Goal: Information Seeking & Learning: Learn about a topic

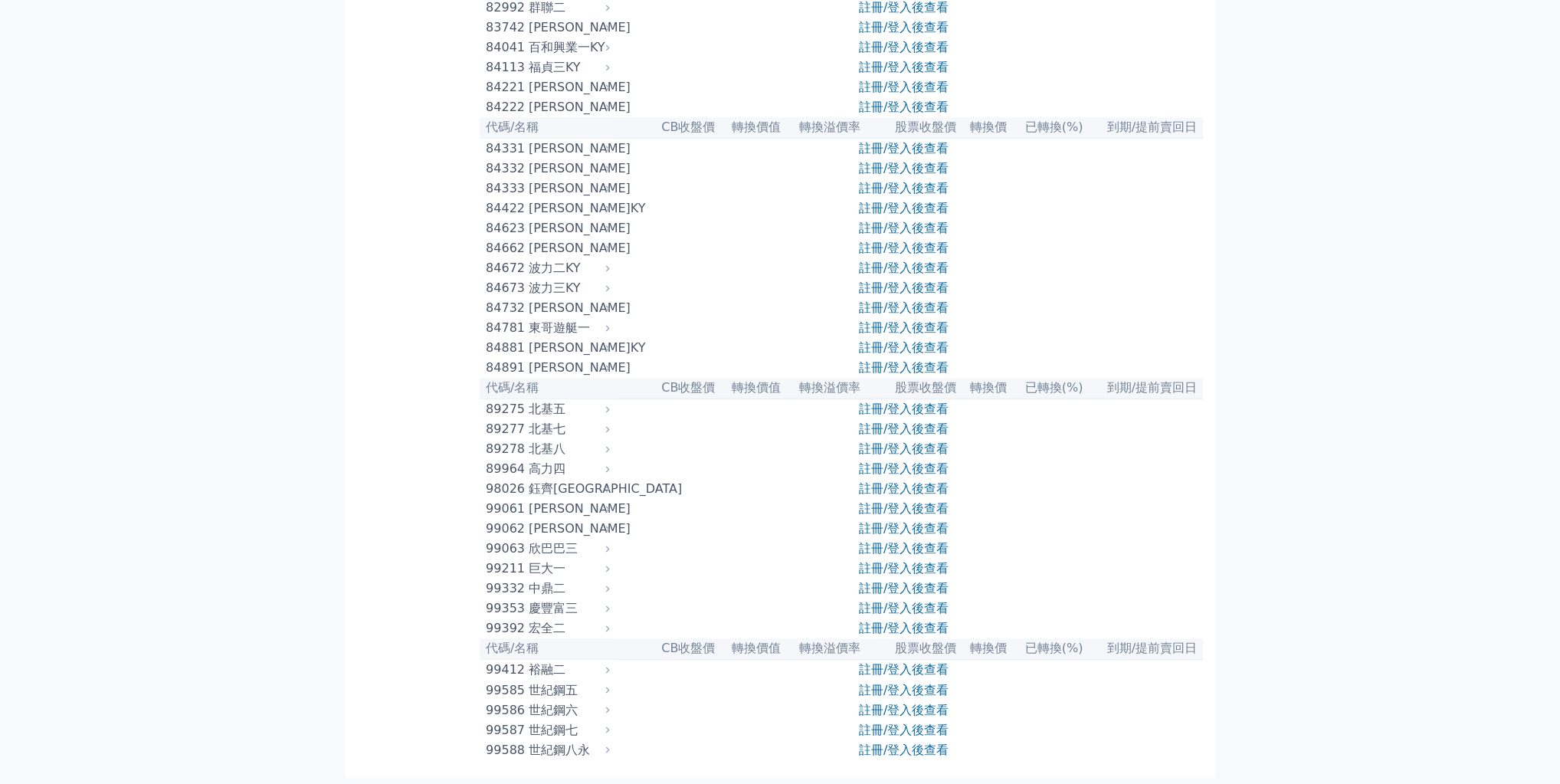
scroll to position [15513, 0]
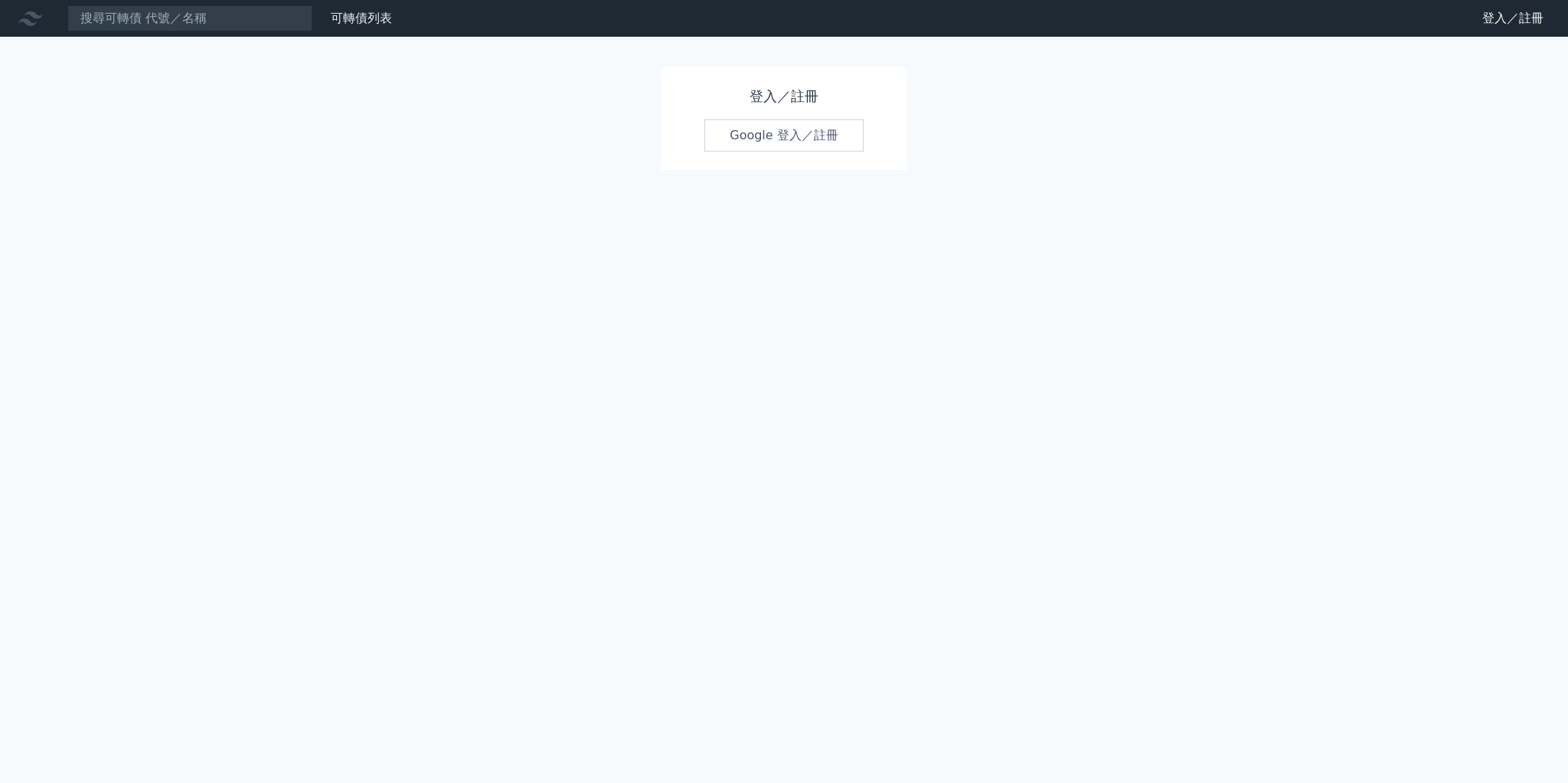
click at [778, 152] on link "Google 登入／註冊" at bounding box center [784, 135] width 159 height 32
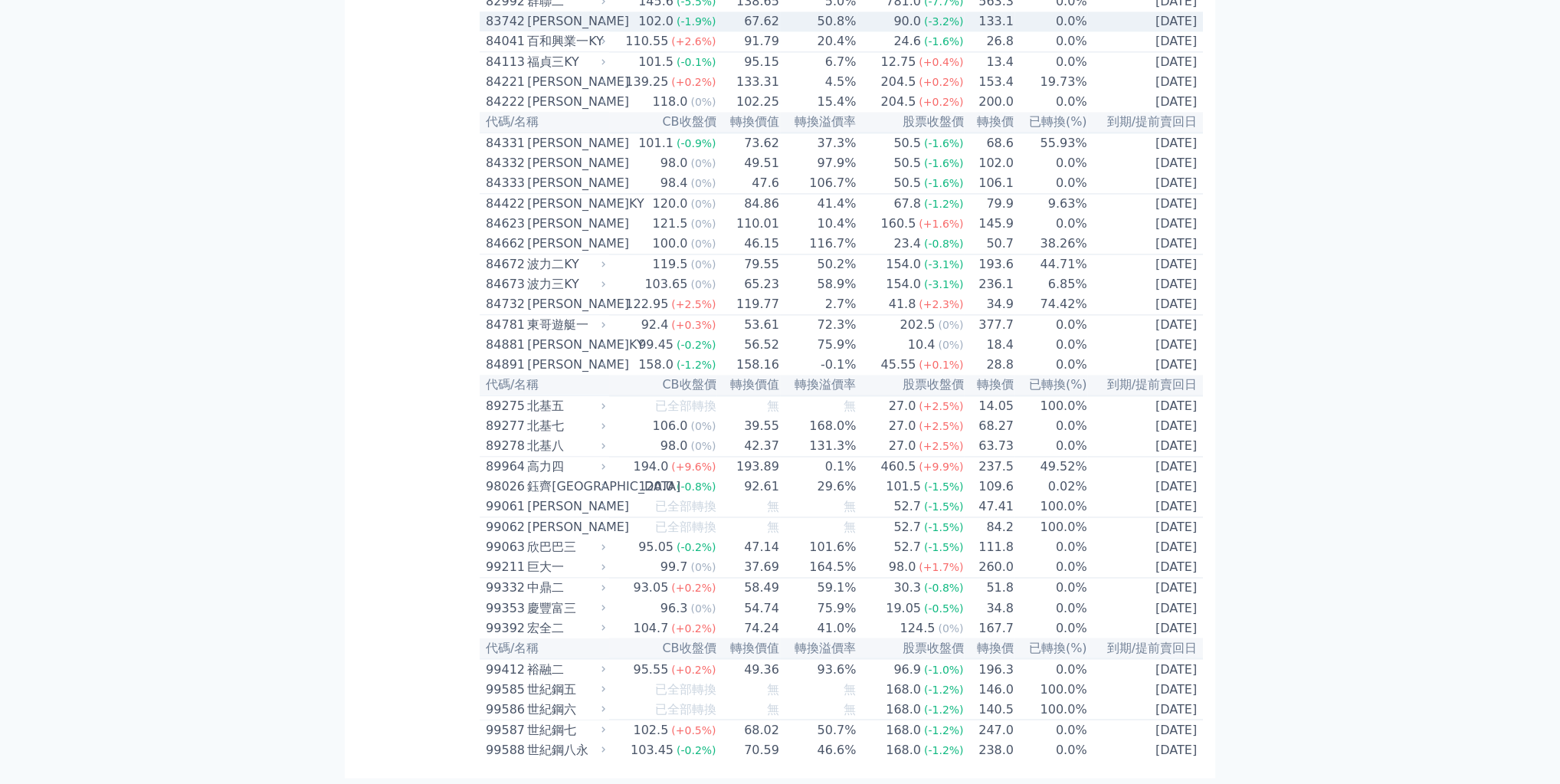
scroll to position [15641, 0]
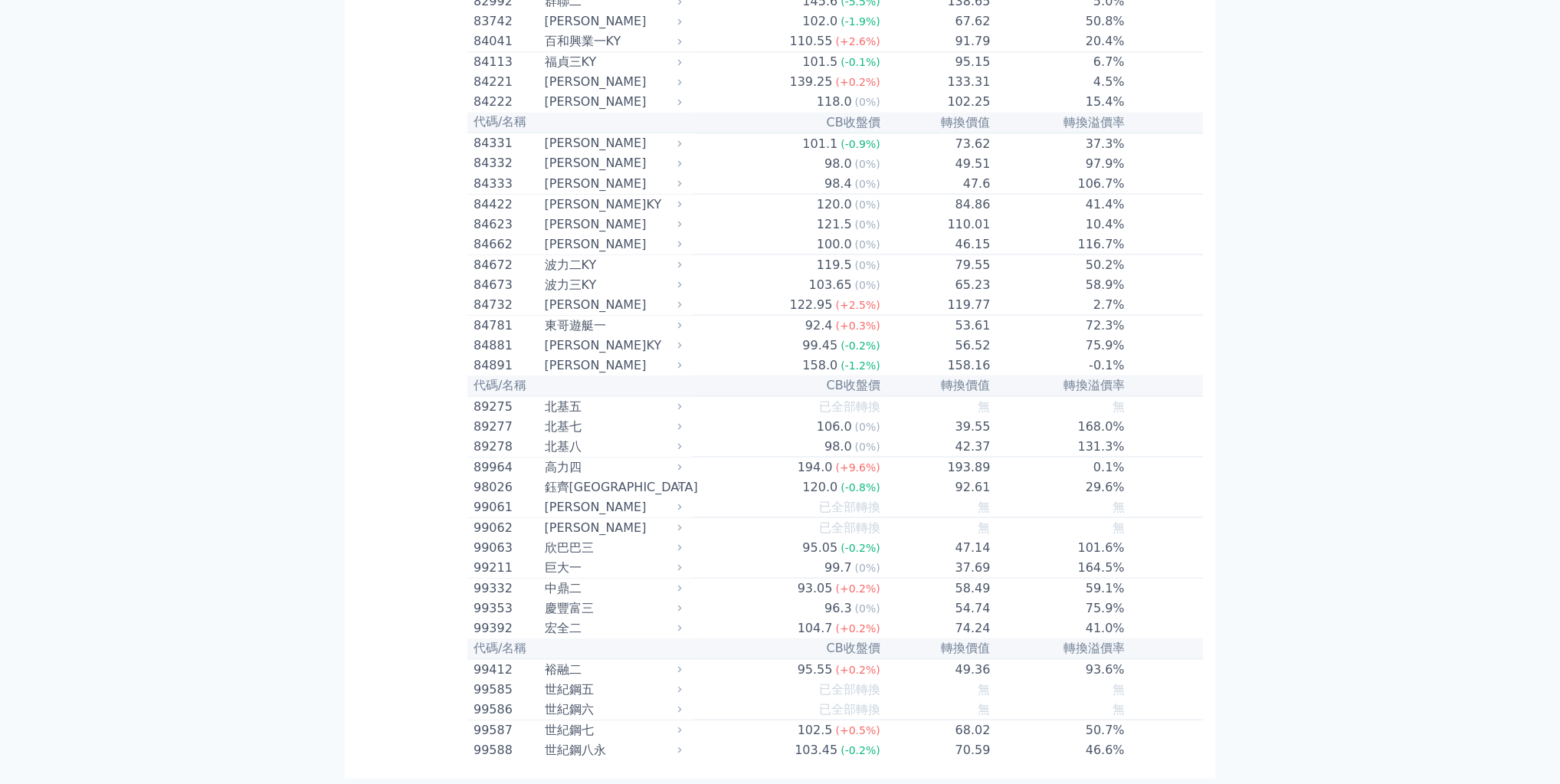
scroll to position [12025, 0]
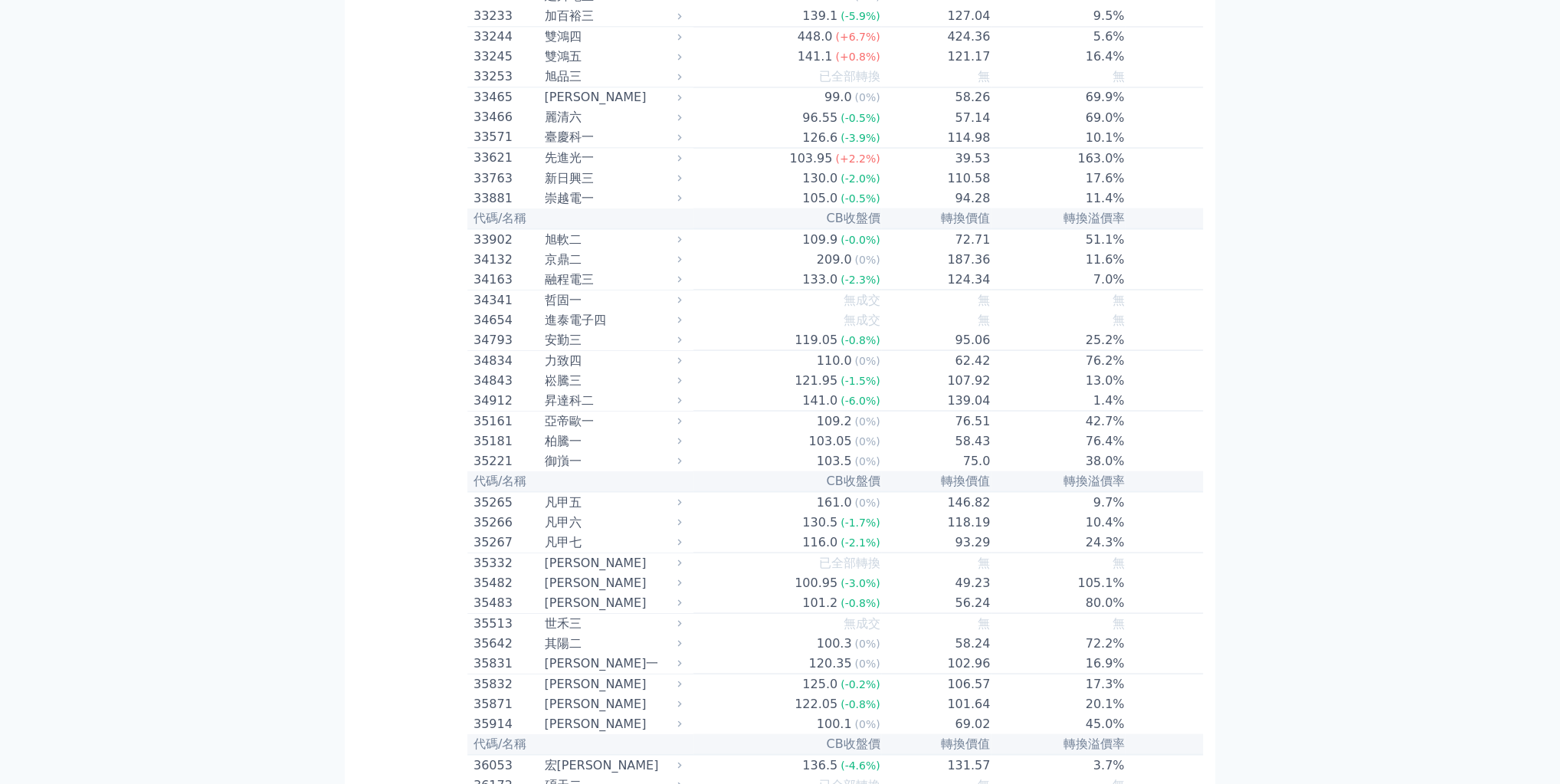
scroll to position [2707, 0]
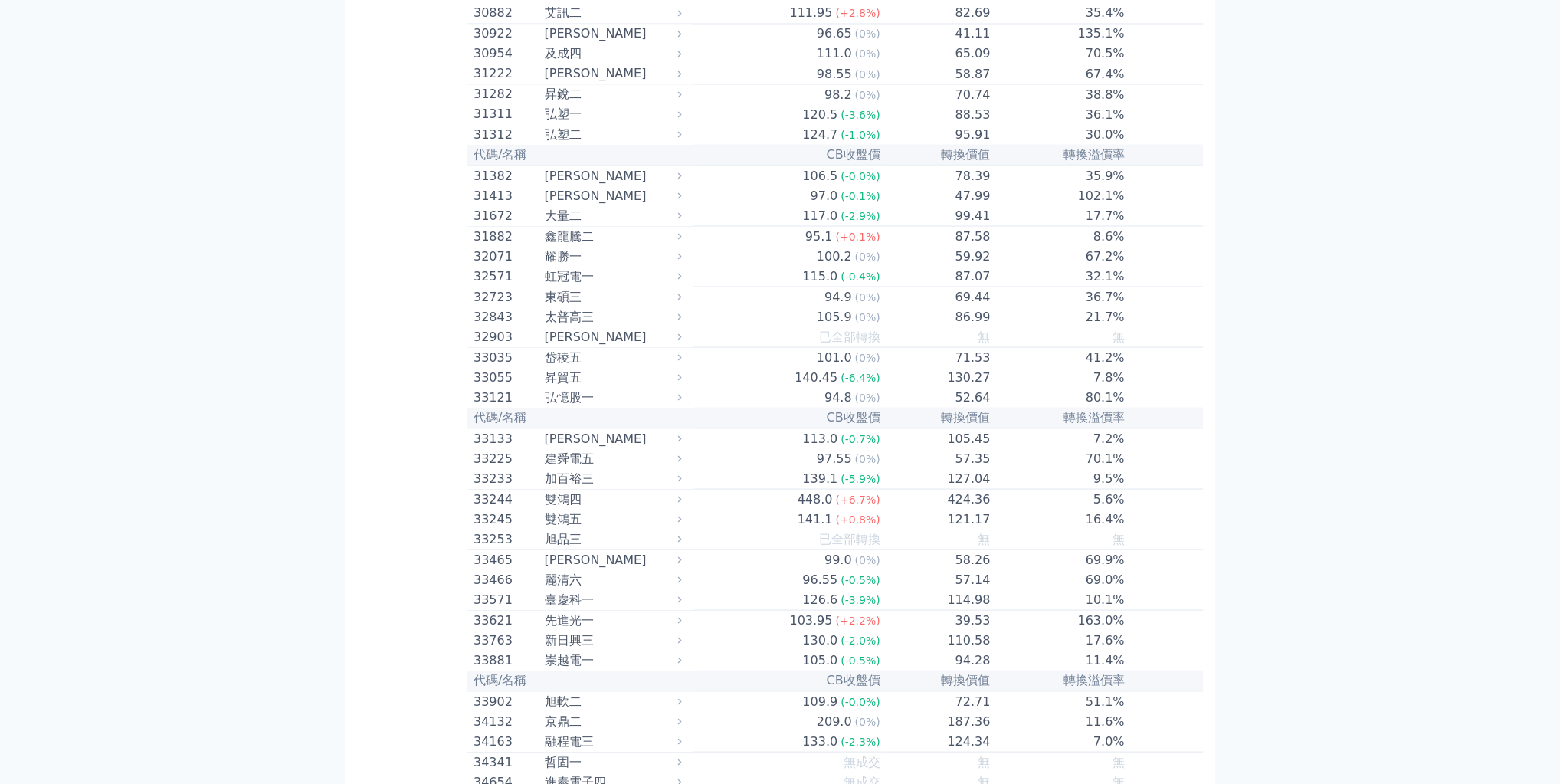
scroll to position [2829, 0]
